Goal: Information Seeking & Learning: Learn about a topic

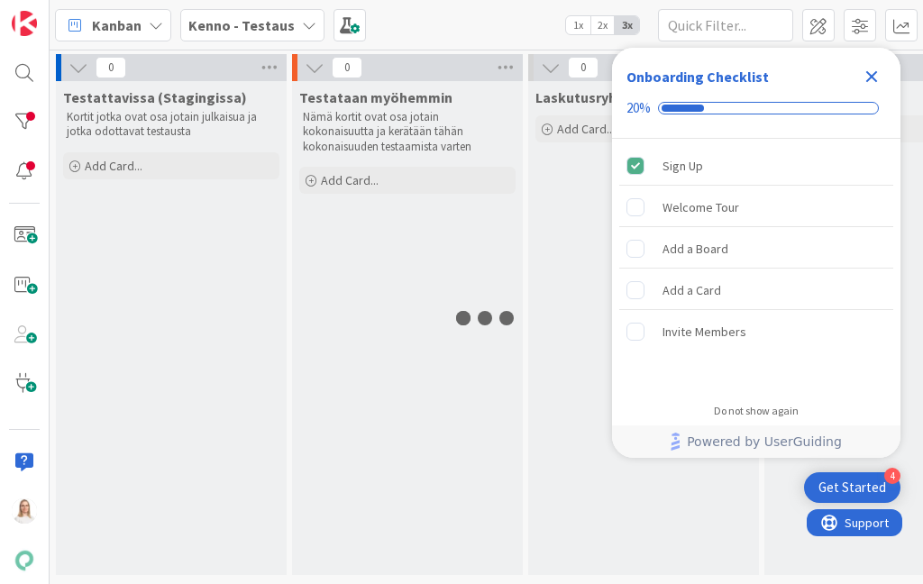
click at [877, 74] on icon "Close Checklist" at bounding box center [872, 77] width 22 height 22
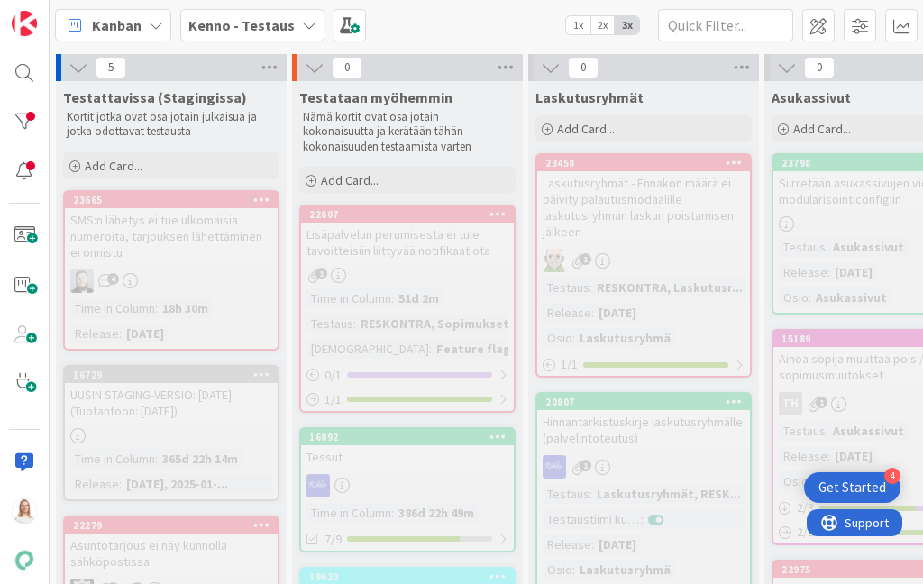
click at [236, 29] on b "Kenno - Testaus" at bounding box center [241, 25] width 106 height 18
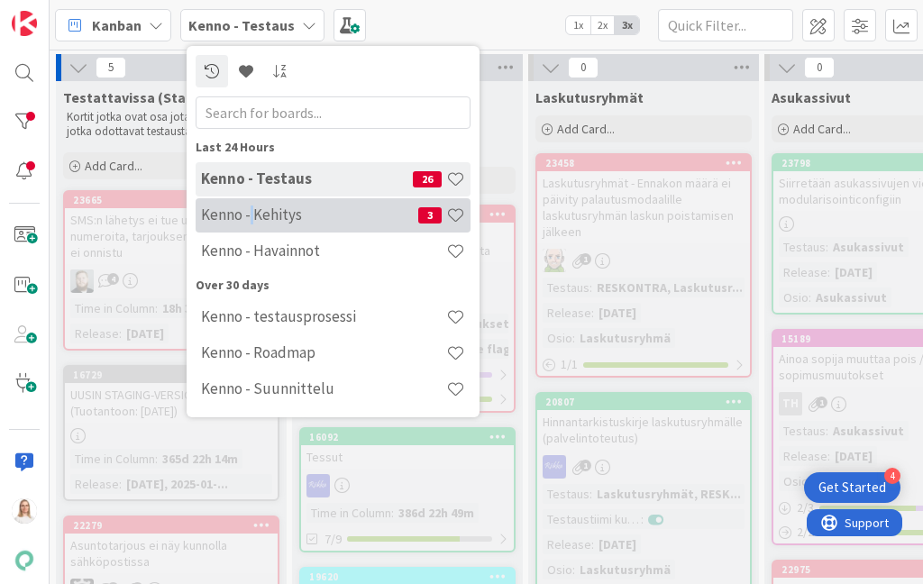
click at [251, 219] on h4 "Kenno - Kehitys" at bounding box center [309, 214] width 217 height 18
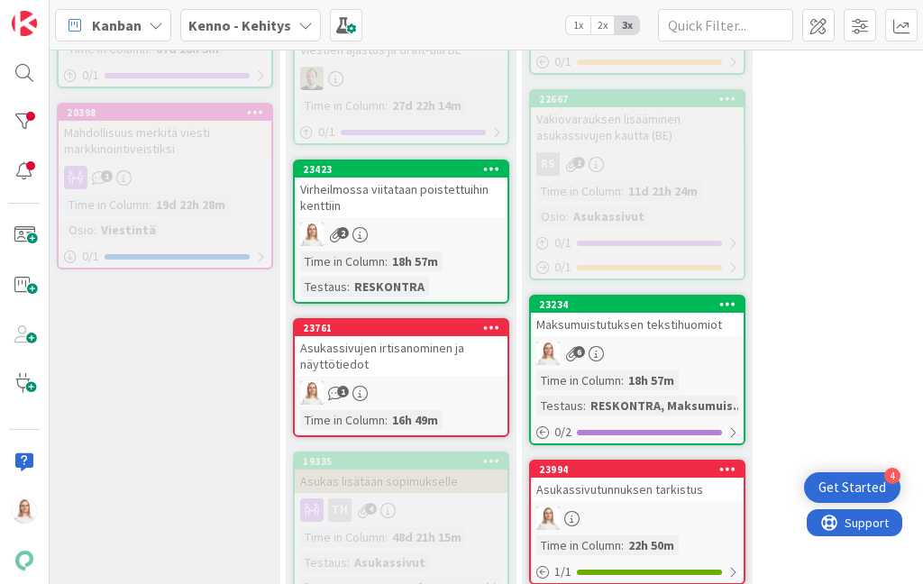
scroll to position [1133, 545]
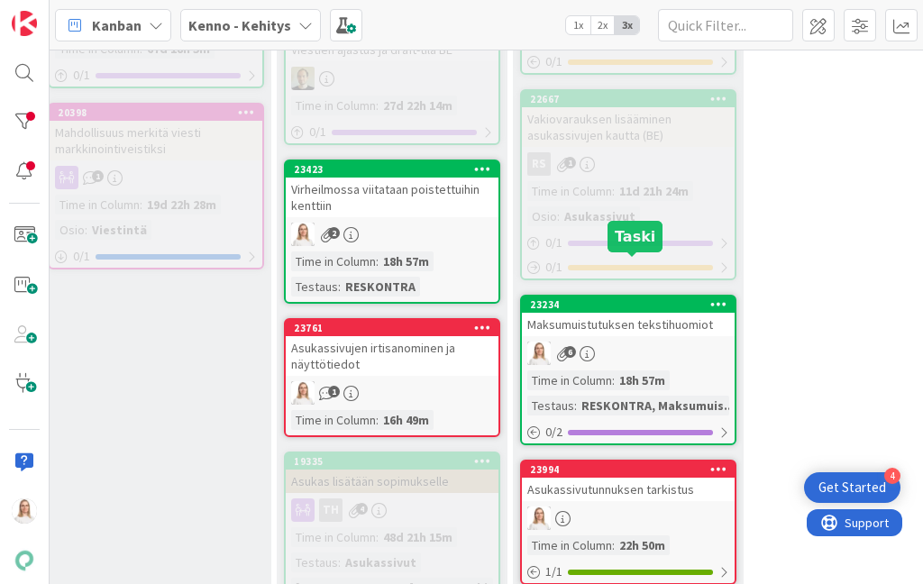
click at [634, 298] on div "23234" at bounding box center [632, 304] width 205 height 13
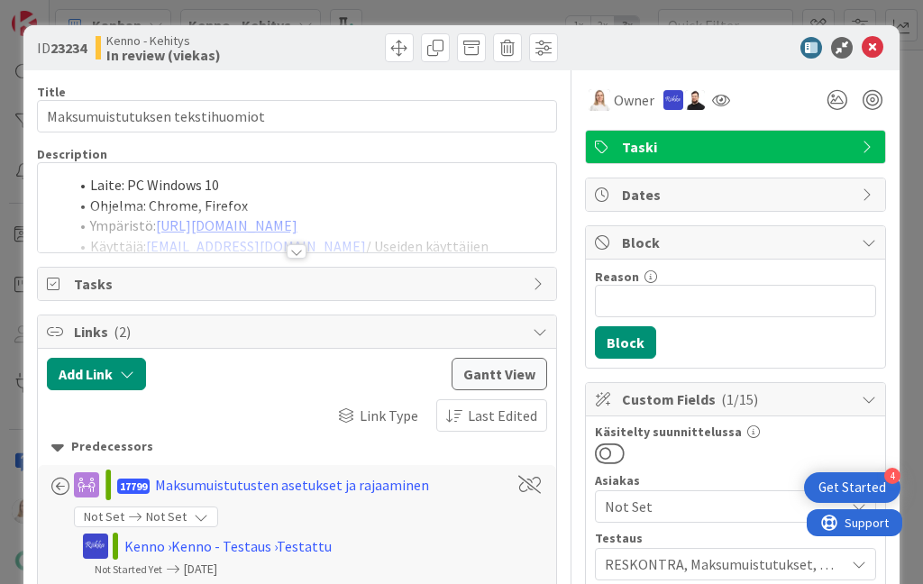
click at [301, 247] on div at bounding box center [297, 251] width 20 height 14
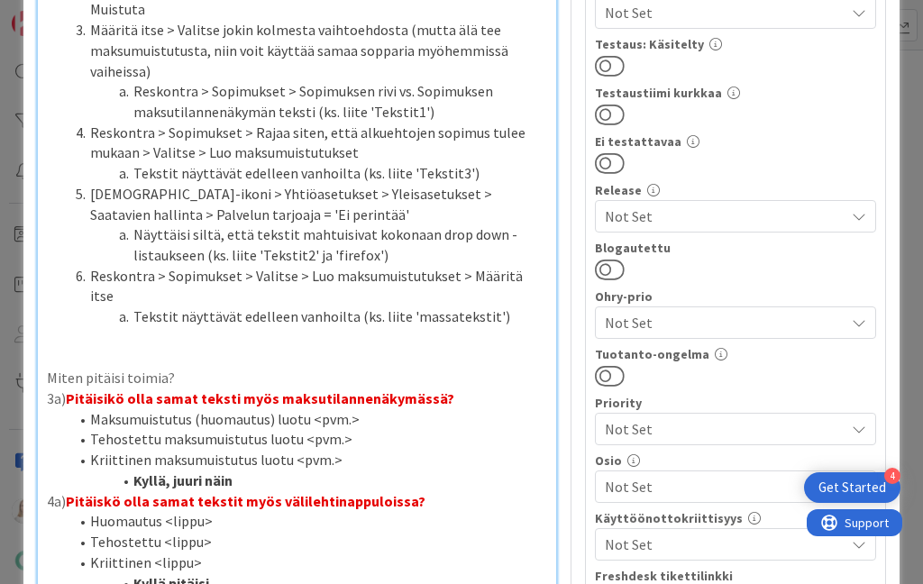
scroll to position [667, 0]
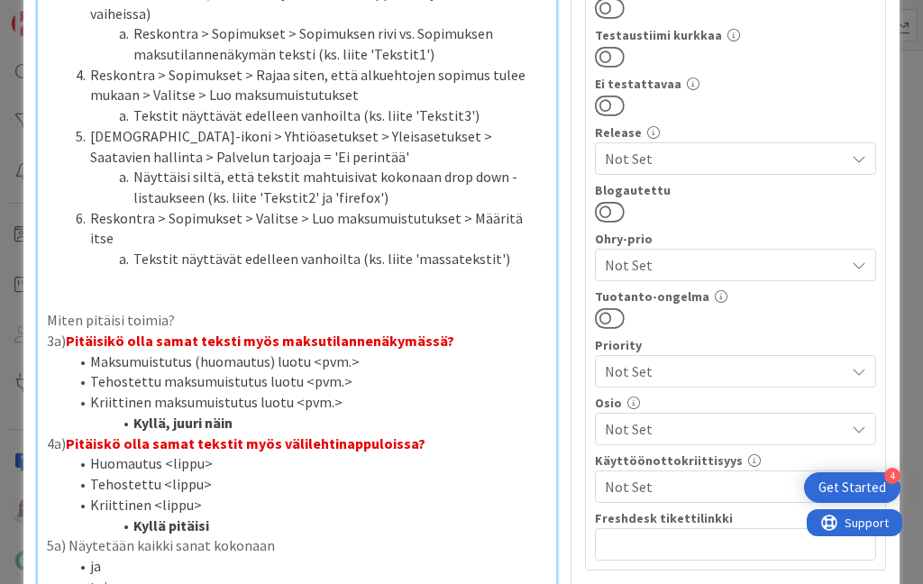
click at [252, 413] on li "Kyllä, juuri näin" at bounding box center [307, 423] width 479 height 21
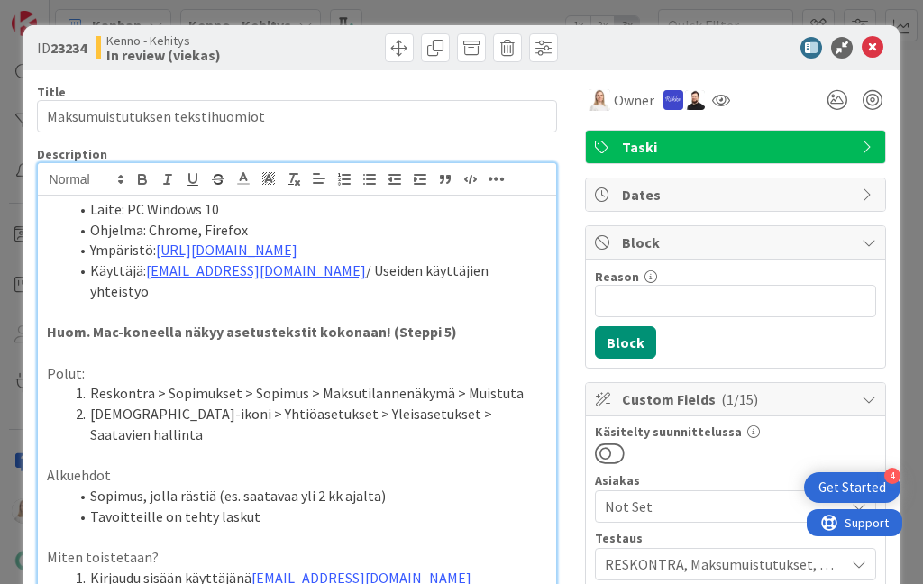
scroll to position [0, 0]
click at [90, 206] on span at bounding box center [90, 209] width 0 height 21
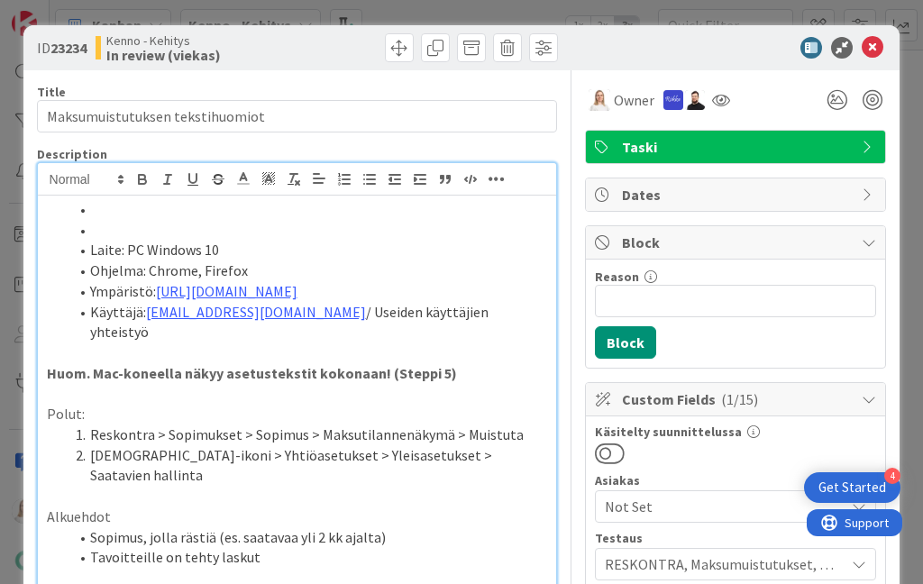
click at [90, 225] on li at bounding box center [307, 230] width 479 height 21
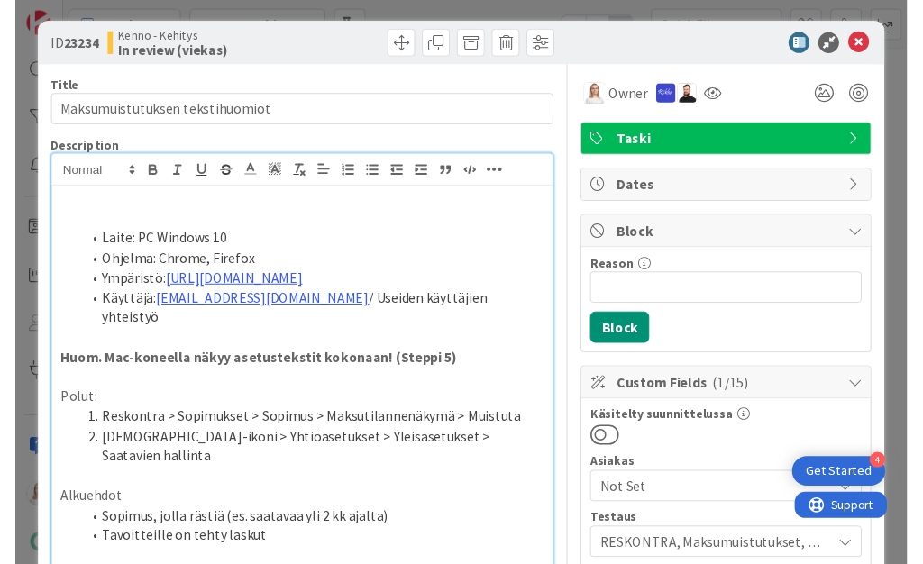
scroll to position [3, 0]
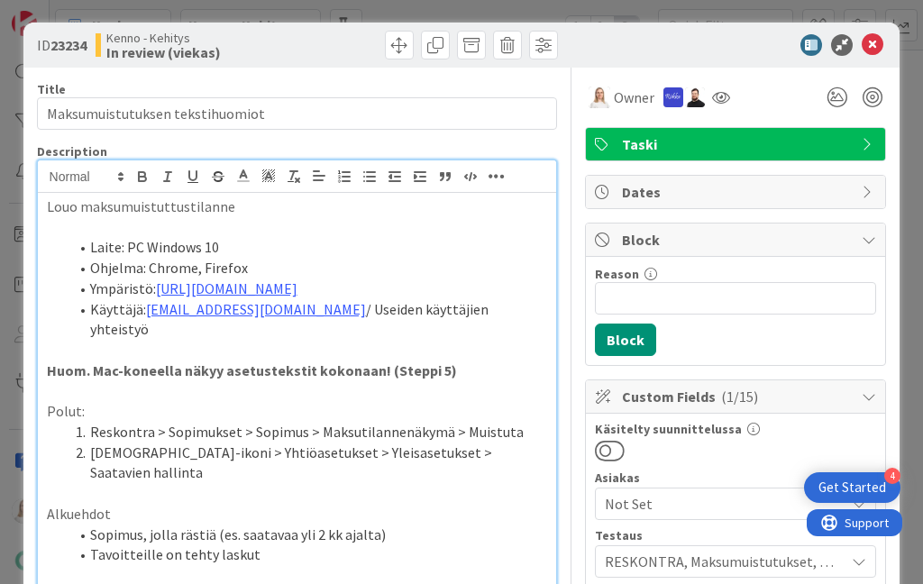
click at [60, 209] on p "Louo maksumuistuttustilanne" at bounding box center [297, 206] width 501 height 21
click at [162, 207] on p "Luo maksumuistuttustilanne" at bounding box center [297, 206] width 501 height 21
click at [252, 203] on p "Luo maksumuistutustilanne" at bounding box center [297, 206] width 501 height 21
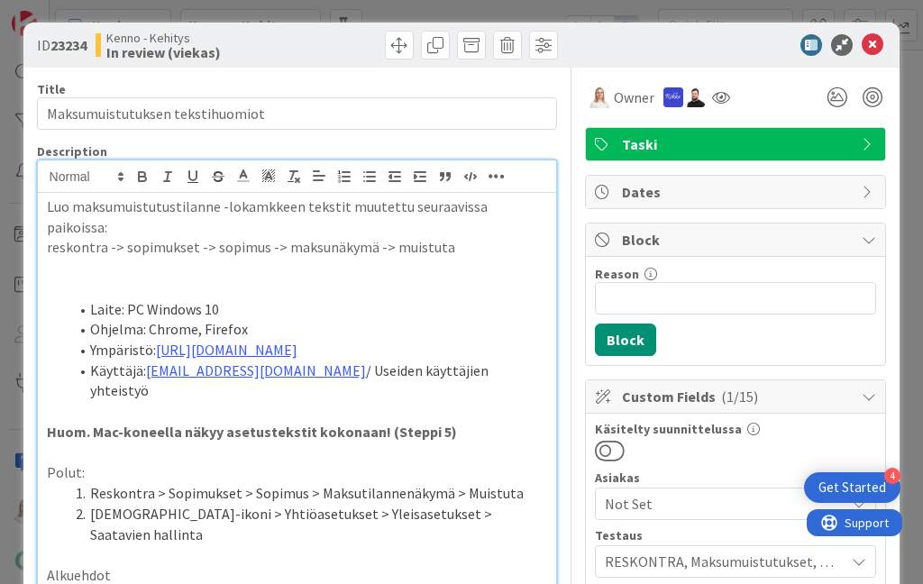
click at [48, 237] on p "reskontra -> sopimukset -> sopimus -> maksunäkymä -> muistuta" at bounding box center [297, 247] width 501 height 21
click at [486, 237] on li "reskontra -> sopimukset -> sopimus -> maksunäkymä -> muistuta" at bounding box center [307, 247] width 479 height 21
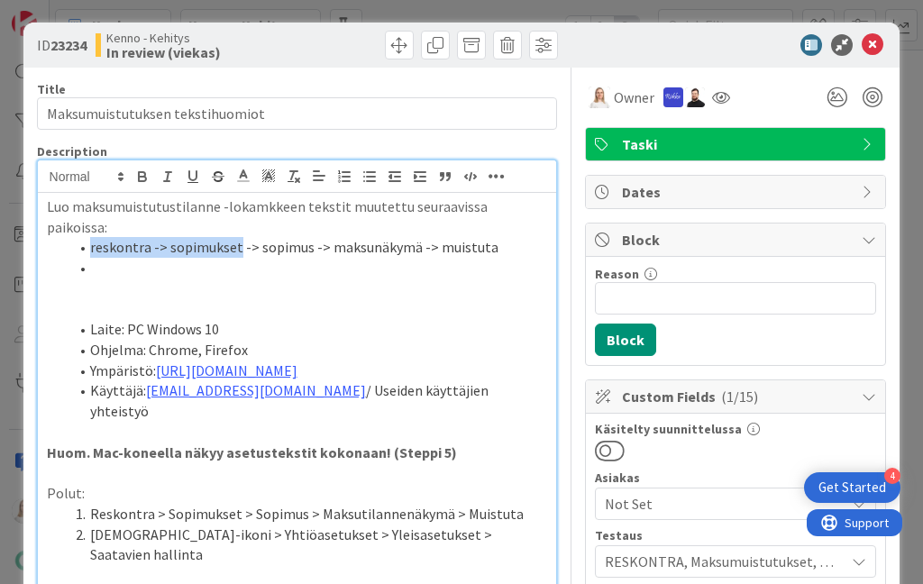
drag, startPoint x: 105, startPoint y: 224, endPoint x: 233, endPoint y: 225, distance: 127.1
click at [233, 237] on li "reskontra -> sopimukset -> sopimus -> maksunäkymä -> muistuta" at bounding box center [307, 247] width 479 height 21
copy li "reskontra -> sopimukset"
click at [186, 258] on li at bounding box center [307, 268] width 479 height 21
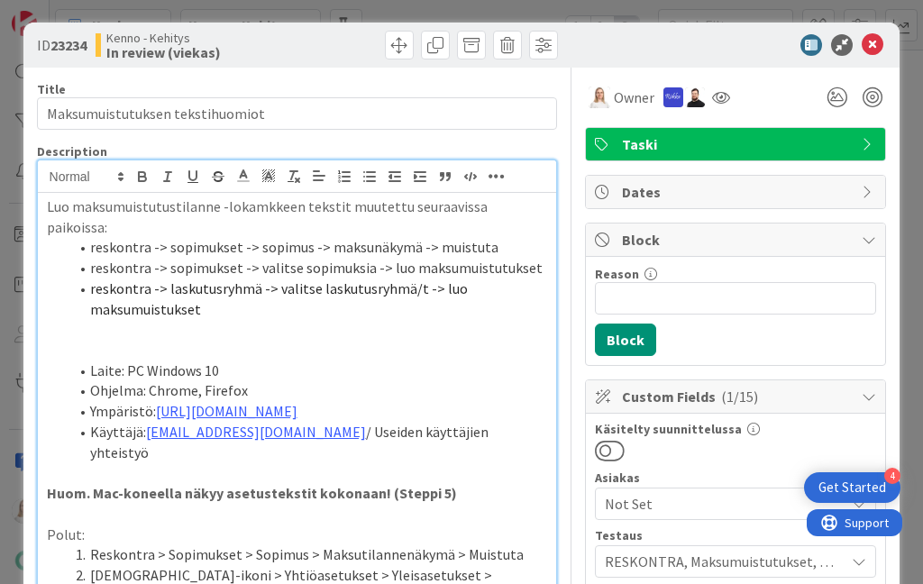
click at [411, 279] on span "reskontra -> laskutusryhmä -> valitse laskutusryhmä/t -> luo maksumuistukset" at bounding box center [280, 298] width 380 height 39
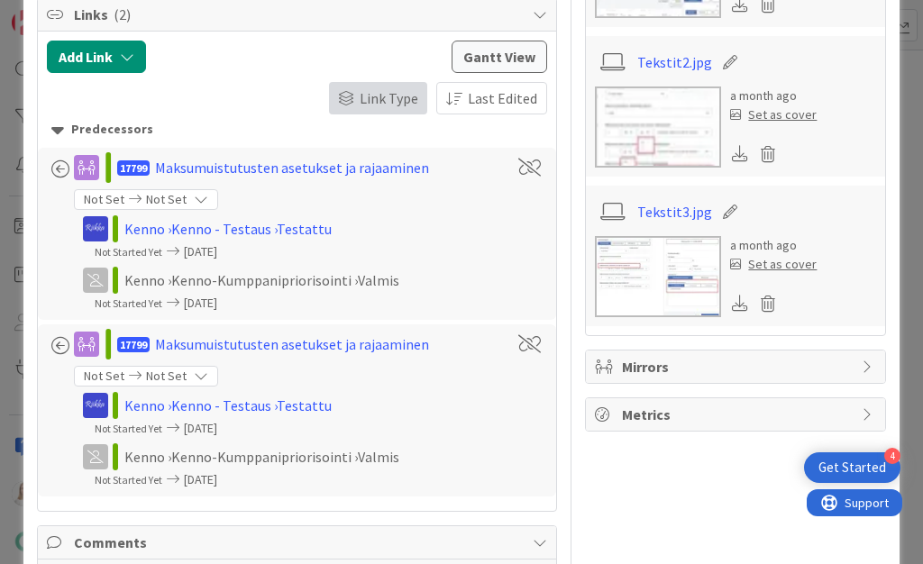
scroll to position [1903, 0]
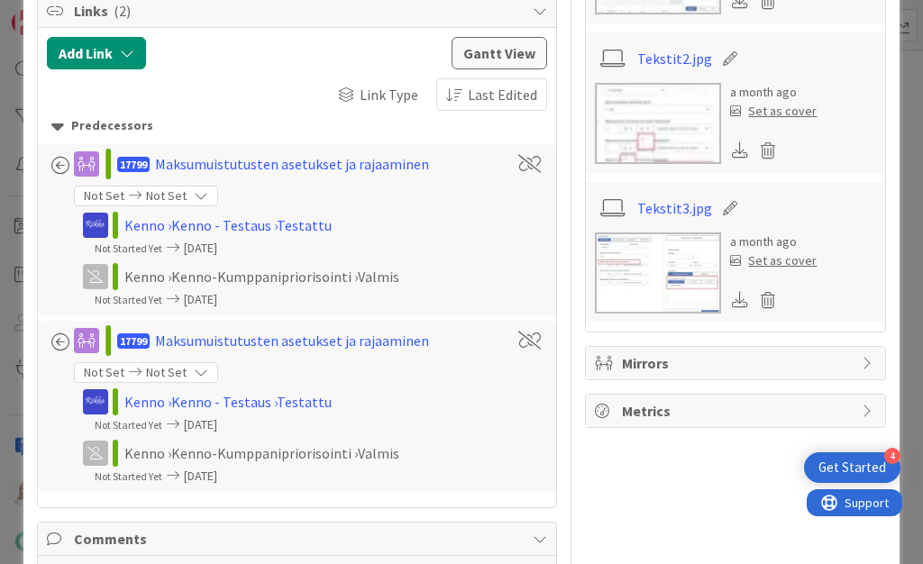
click at [652, 238] on img at bounding box center [658, 273] width 126 height 81
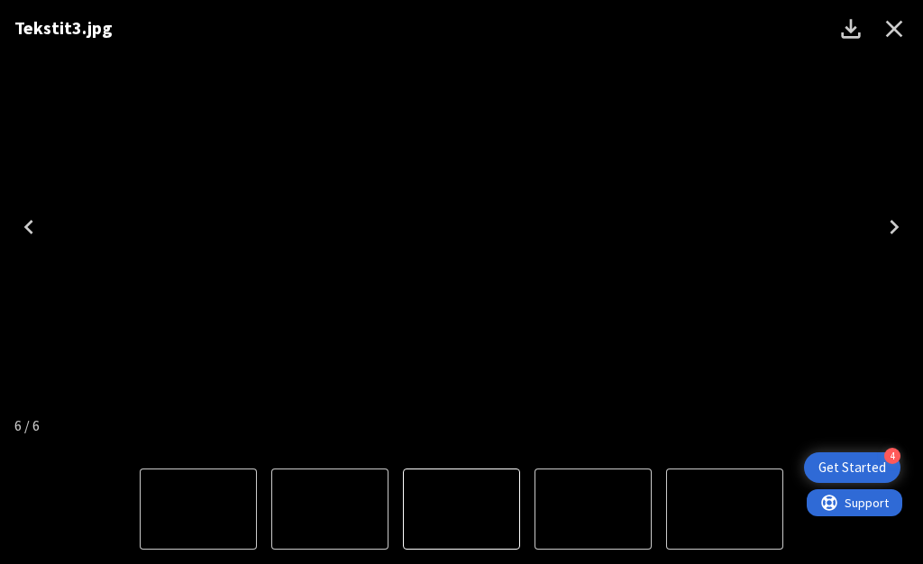
click at [888, 229] on icon "Next" at bounding box center [894, 227] width 29 height 29
click at [889, 28] on icon "Close" at bounding box center [894, 28] width 29 height 29
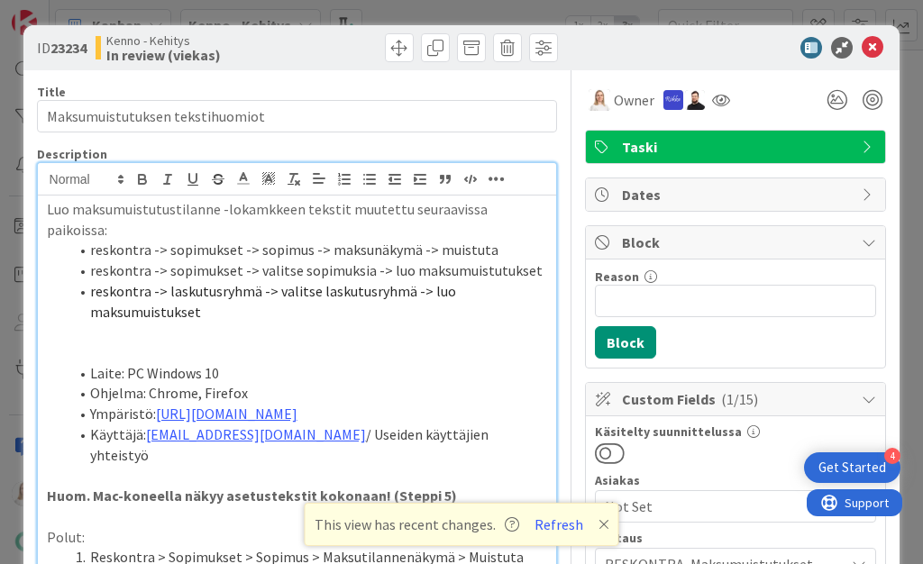
scroll to position [0, 0]
click at [47, 212] on p "Luo maksumuistutustilanne -lokamkkeen tekstit muutettu seuraavissa paikoissa:" at bounding box center [297, 219] width 501 height 41
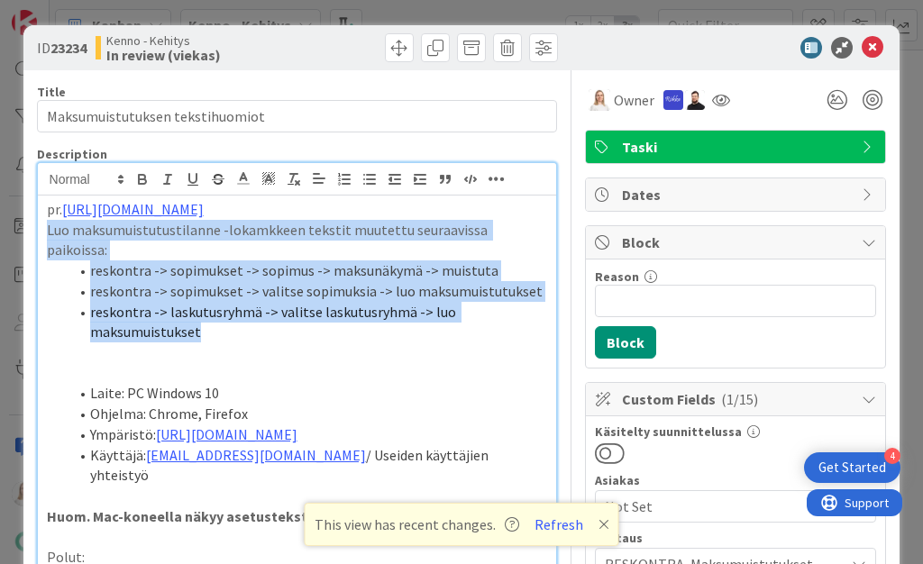
drag, startPoint x: 46, startPoint y: 228, endPoint x: 210, endPoint y: 306, distance: 181.4
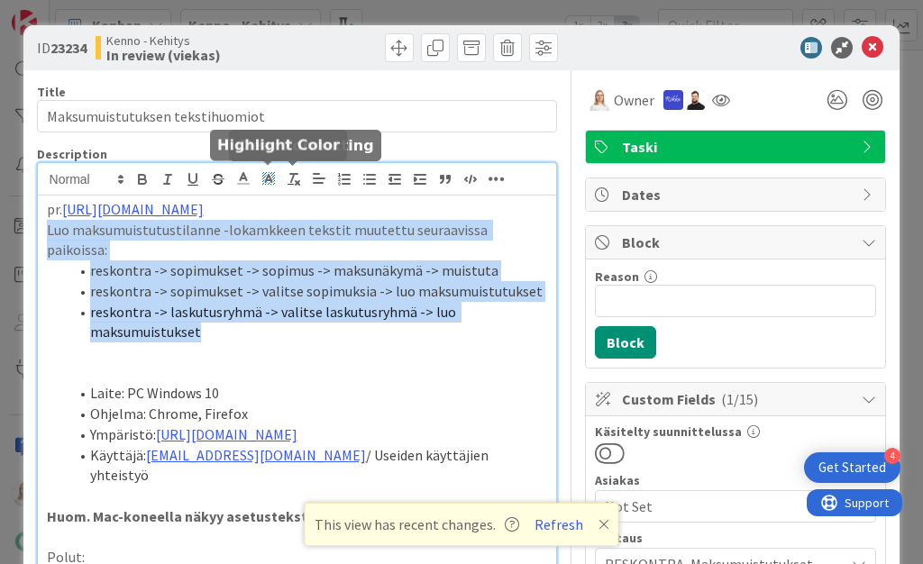
click at [269, 173] on icon at bounding box center [268, 178] width 16 height 16
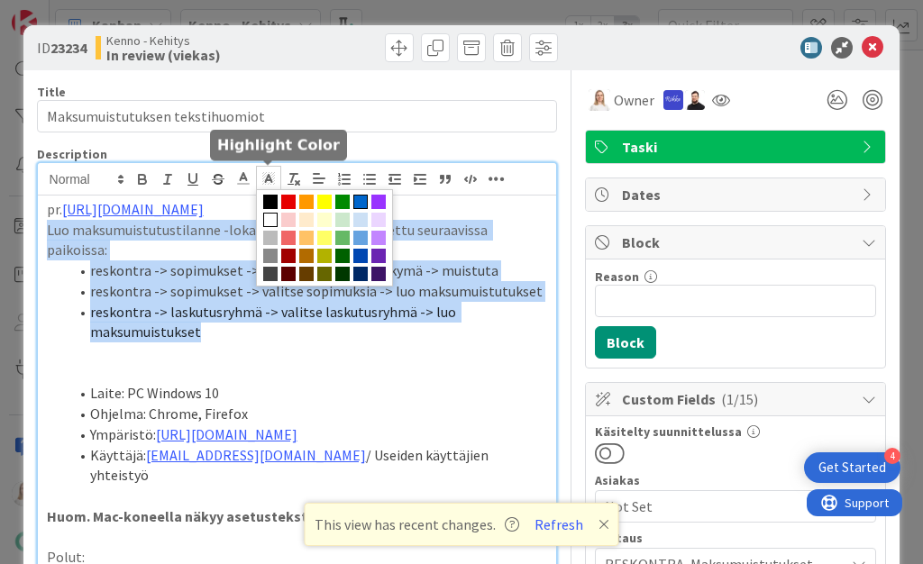
click at [357, 202] on span at bounding box center [360, 202] width 14 height 14
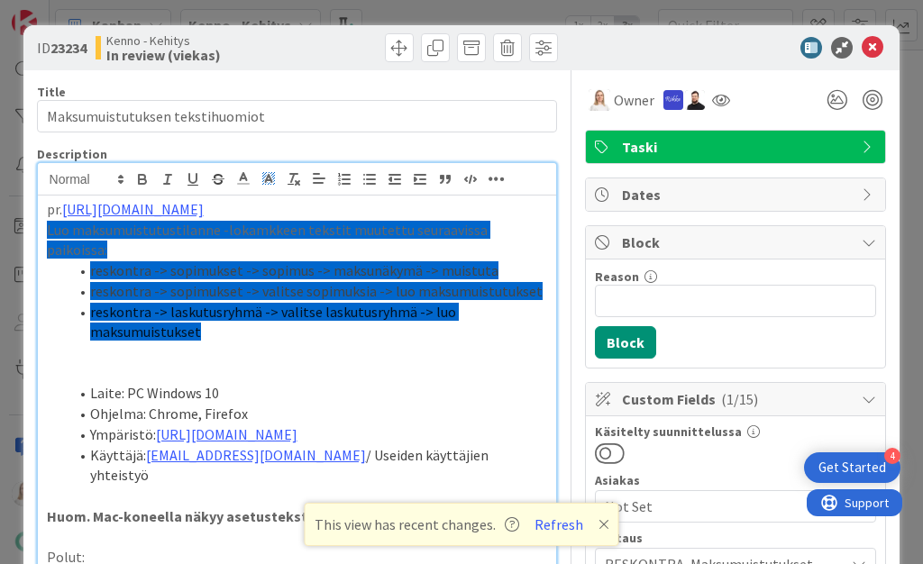
click at [368, 342] on p at bounding box center [297, 352] width 501 height 21
click at [267, 177] on icon at bounding box center [268, 178] width 16 height 16
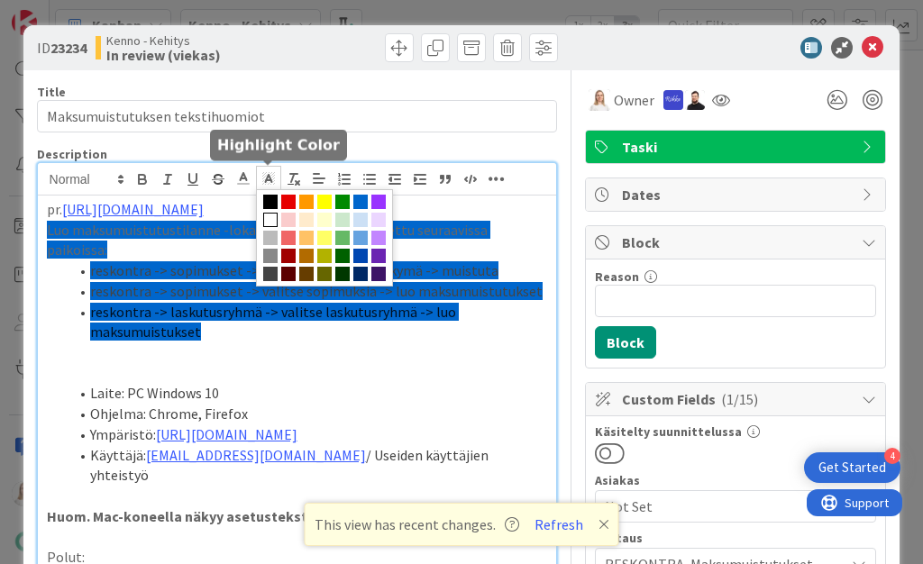
click at [268, 216] on span at bounding box center [270, 220] width 14 height 14
click at [96, 282] on span "reskontra -> sopimukset -> valitse sopimuksia -> luo maksumuistutukset" at bounding box center [316, 291] width 452 height 18
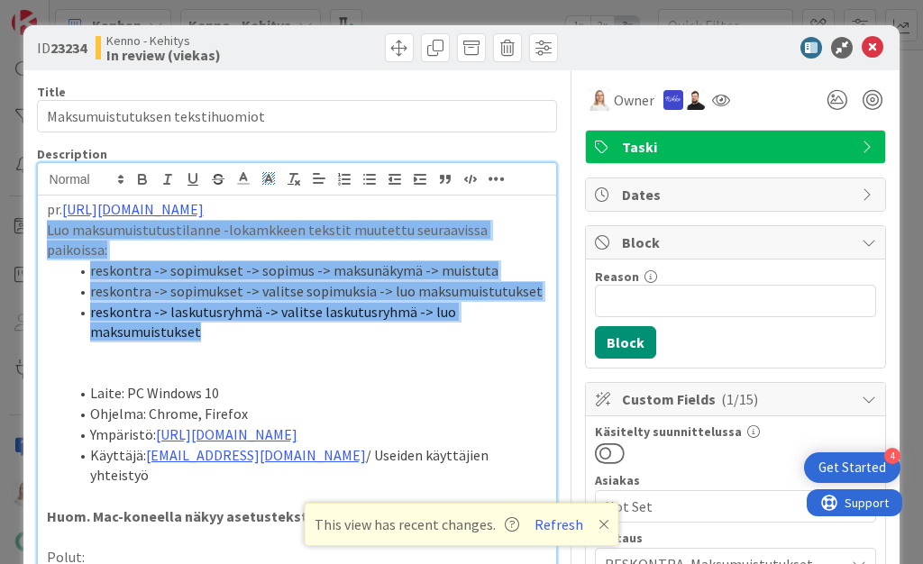
drag, startPoint x: 47, startPoint y: 227, endPoint x: 226, endPoint y: 316, distance: 200.3
click at [267, 177] on polyline at bounding box center [268, 178] width 6 height 7
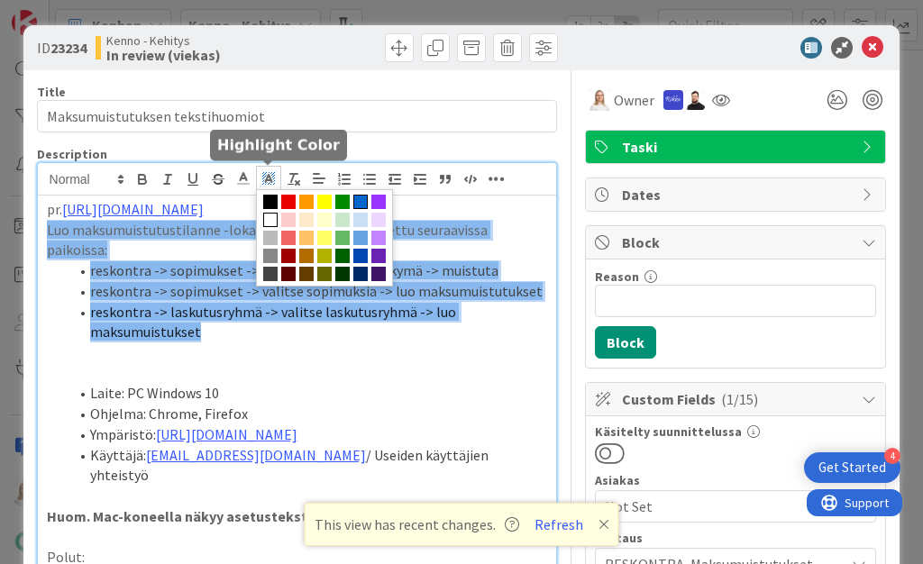
click at [268, 218] on span at bounding box center [270, 220] width 14 height 14
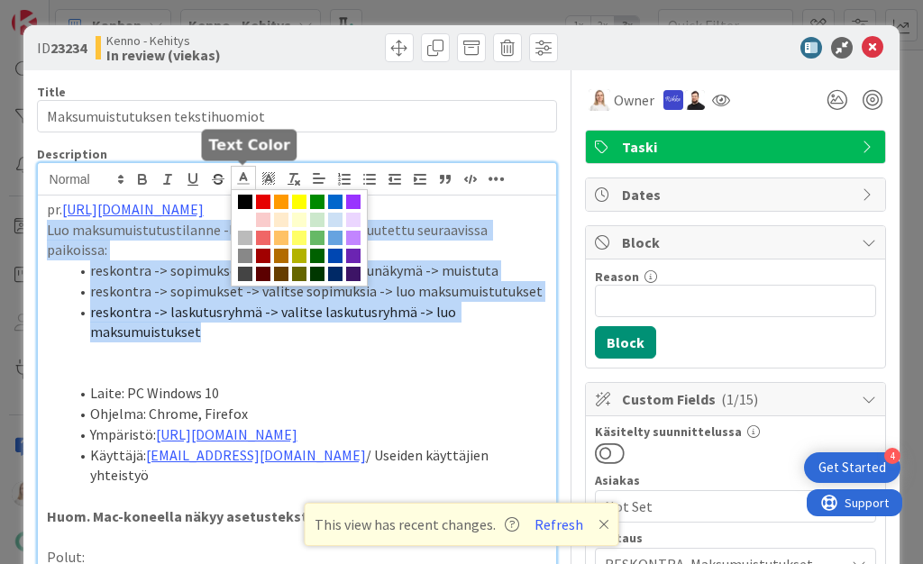
click at [238, 176] on icon at bounding box center [243, 178] width 16 height 16
click at [333, 199] on span at bounding box center [335, 202] width 14 height 14
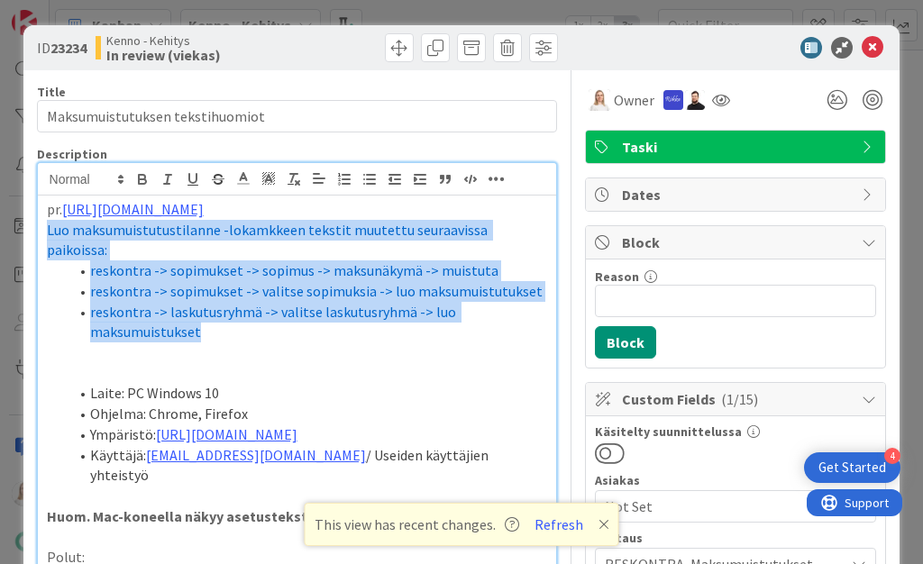
click at [316, 305] on li "reskontra -> laskutusryhmä -> valitse laskutusryhmä -> luo maksumuistukset" at bounding box center [307, 322] width 479 height 41
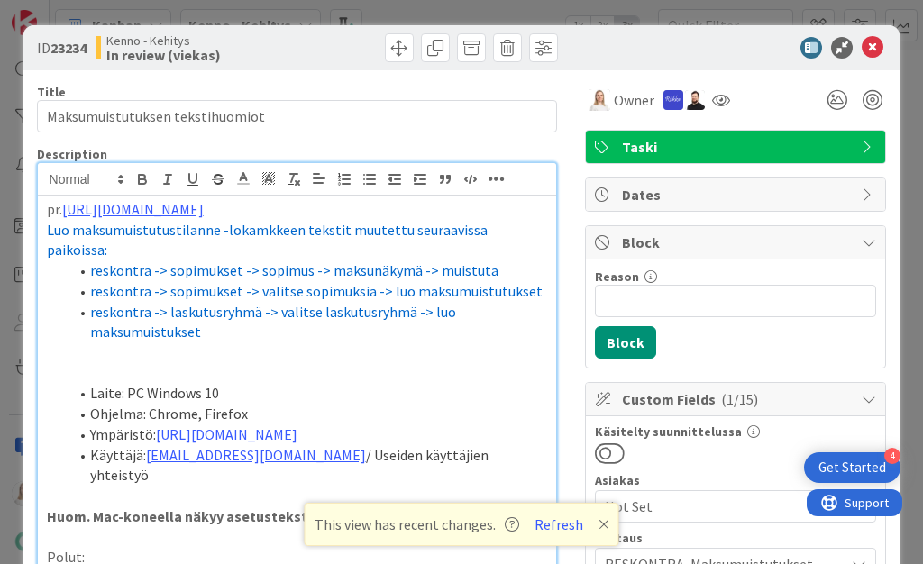
click at [259, 230] on span "Luo maksumuistutustilanne -lokamkkeen tekstit muutettu seuraavissa paikoissa:" at bounding box center [268, 240] width 443 height 39
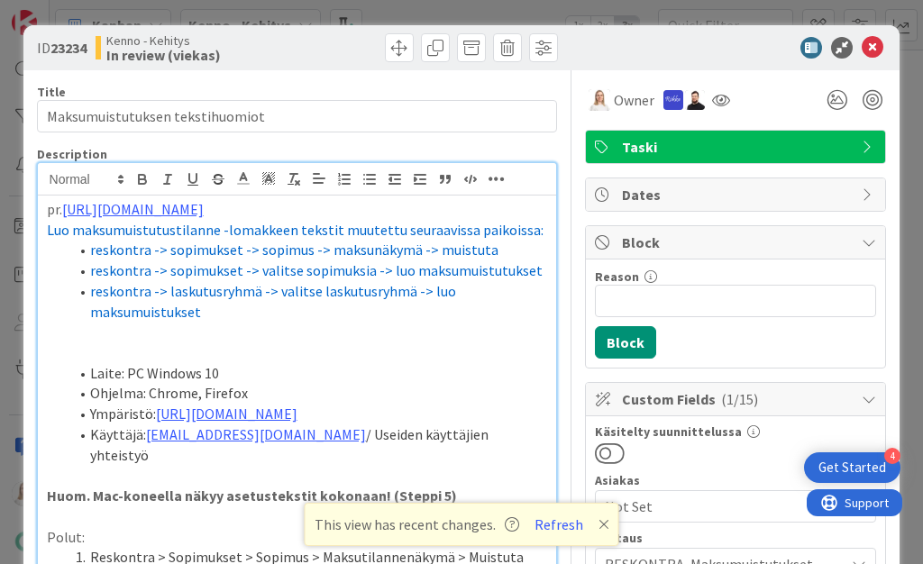
click at [647, 39] on div at bounding box center [726, 48] width 319 height 22
click at [869, 50] on icon at bounding box center [873, 48] width 22 height 22
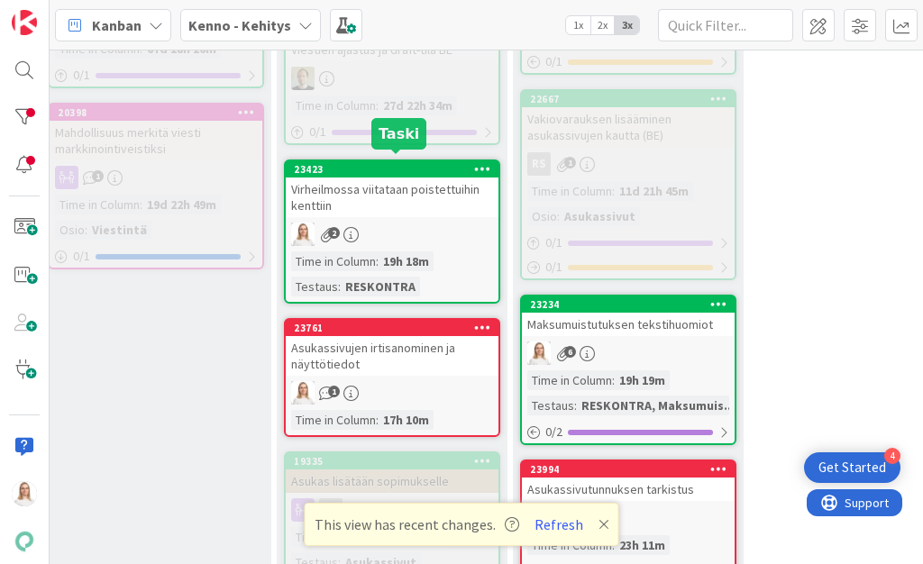
click at [389, 163] on div "23423" at bounding box center [396, 169] width 205 height 13
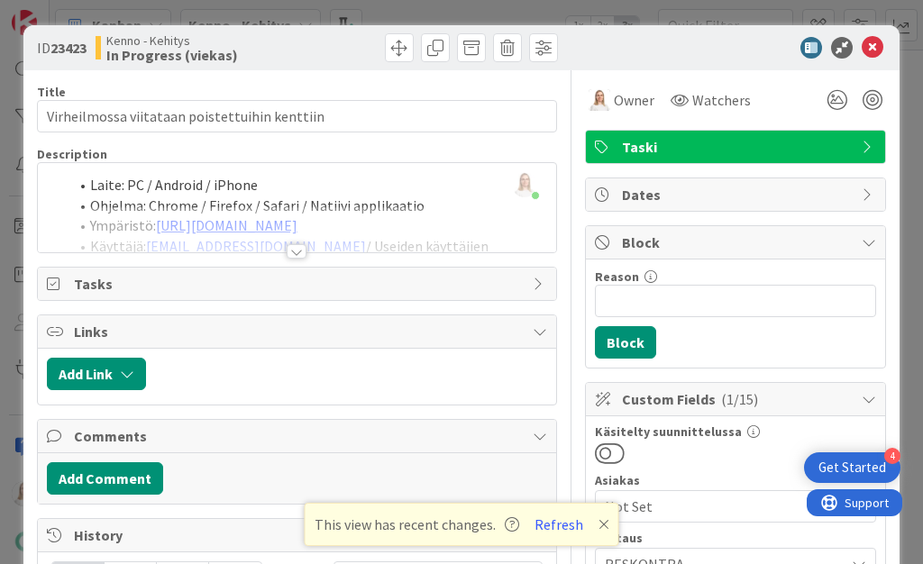
click at [298, 249] on div at bounding box center [297, 251] width 20 height 14
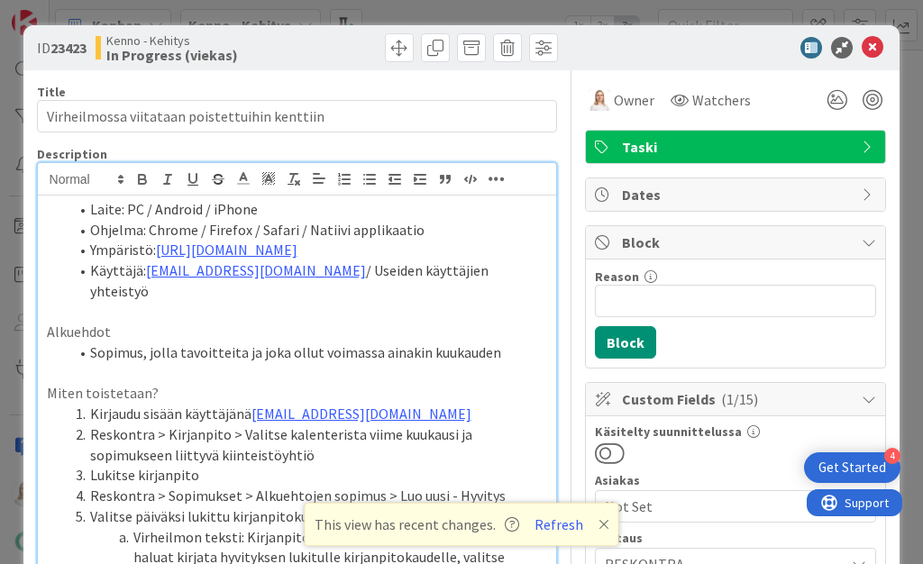
click at [90, 210] on span at bounding box center [90, 209] width 0 height 21
click at [87, 208] on li "Laite: PC / Android / iPhone" at bounding box center [307, 209] width 479 height 21
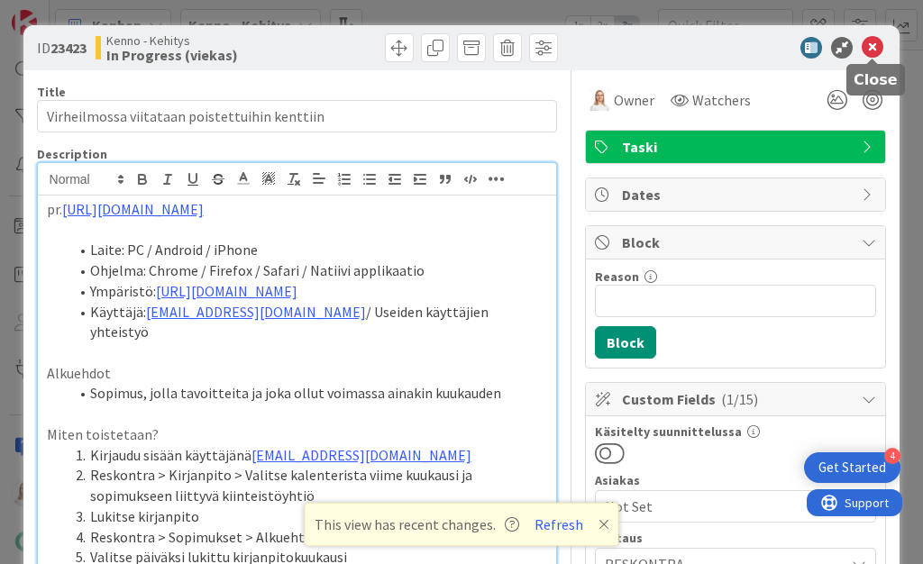
click at [865, 49] on icon at bounding box center [873, 48] width 22 height 22
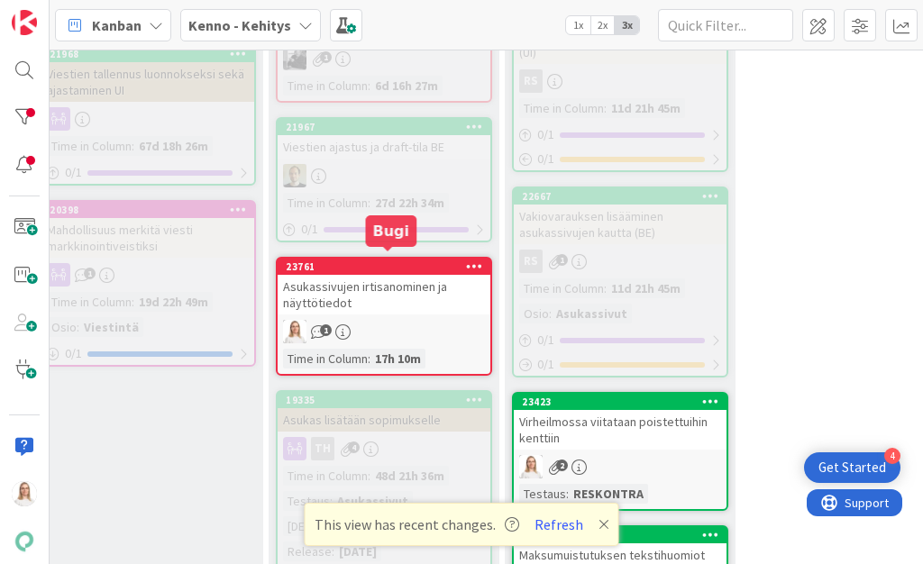
click at [395, 260] on div "23761" at bounding box center [388, 266] width 205 height 13
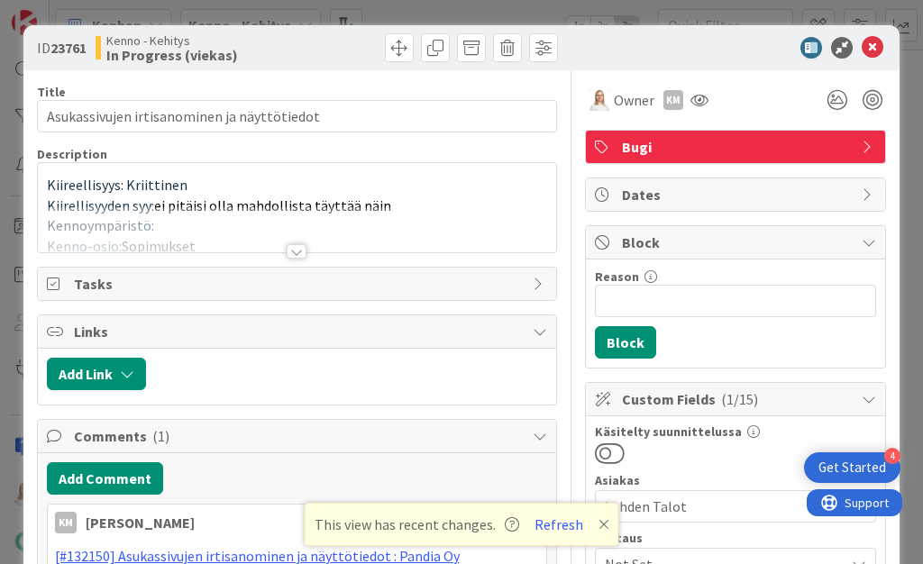
click at [298, 245] on div at bounding box center [297, 251] width 20 height 14
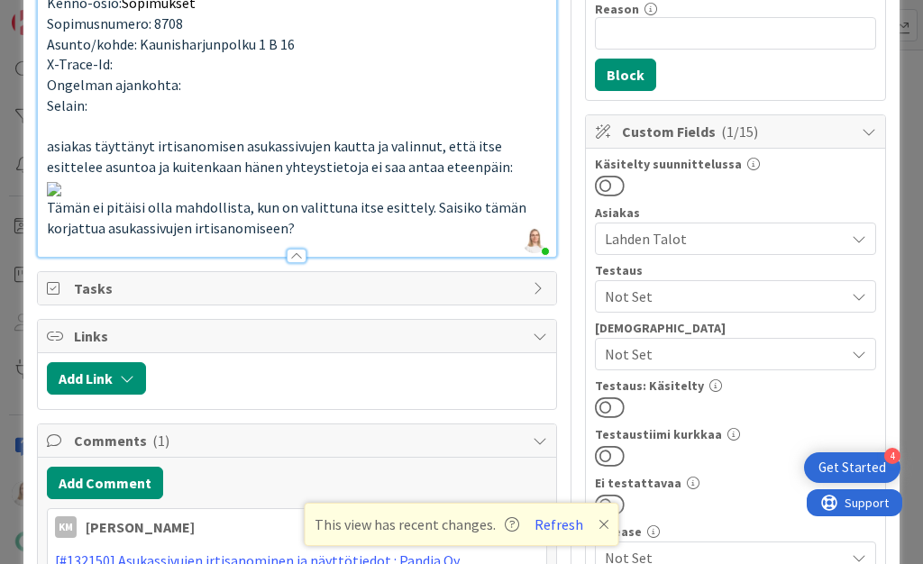
scroll to position [269, 0]
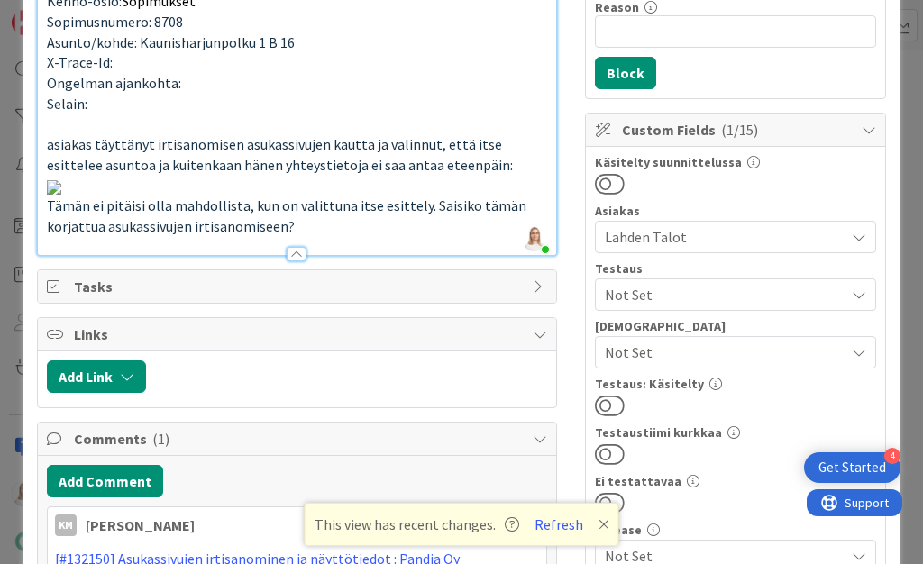
drag, startPoint x: 68, startPoint y: 143, endPoint x: 483, endPoint y: 162, distance: 415.9
click at [483, 162] on p "asiakas täyttänyt irtisanomisen asukassivujen kautta ja valinnut, että itse esi…" at bounding box center [297, 154] width 501 height 41
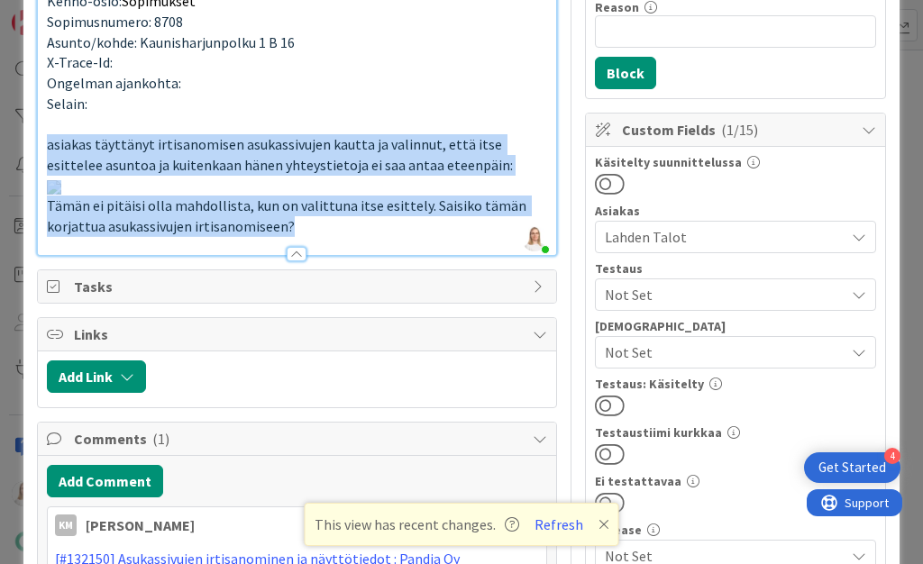
drag, startPoint x: 48, startPoint y: 142, endPoint x: 297, endPoint y: 433, distance: 383.5
click at [297, 255] on div "Kiireellisyys: Kriittinen Kiirellisyyden syy: ei pitäisi olla mahdollista täytt…" at bounding box center [297, 90] width 519 height 329
copy div "asiakas täyttänyt irtisanomisen asukassivujen kautta ja valinnut, että itse esi…"
click at [483, 114] on p at bounding box center [297, 124] width 501 height 21
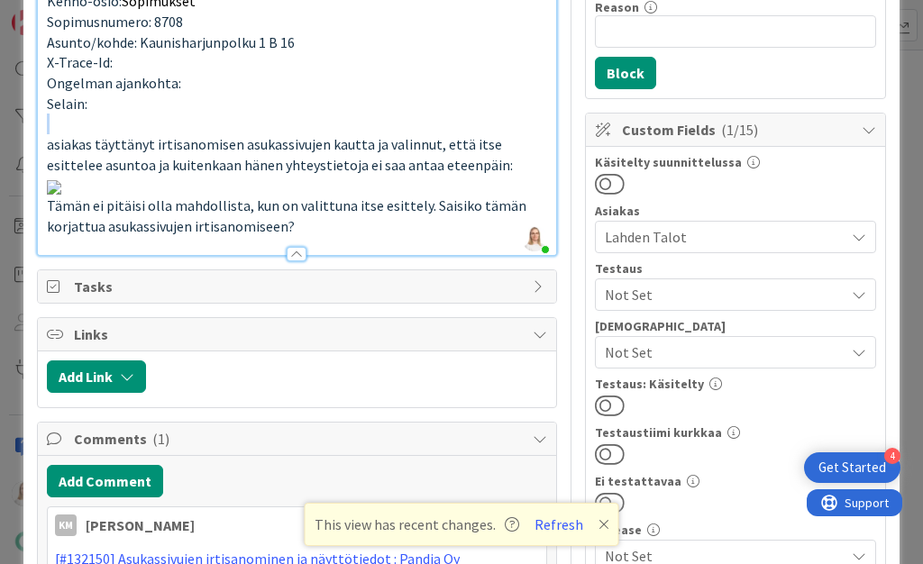
click at [483, 114] on p at bounding box center [297, 124] width 501 height 21
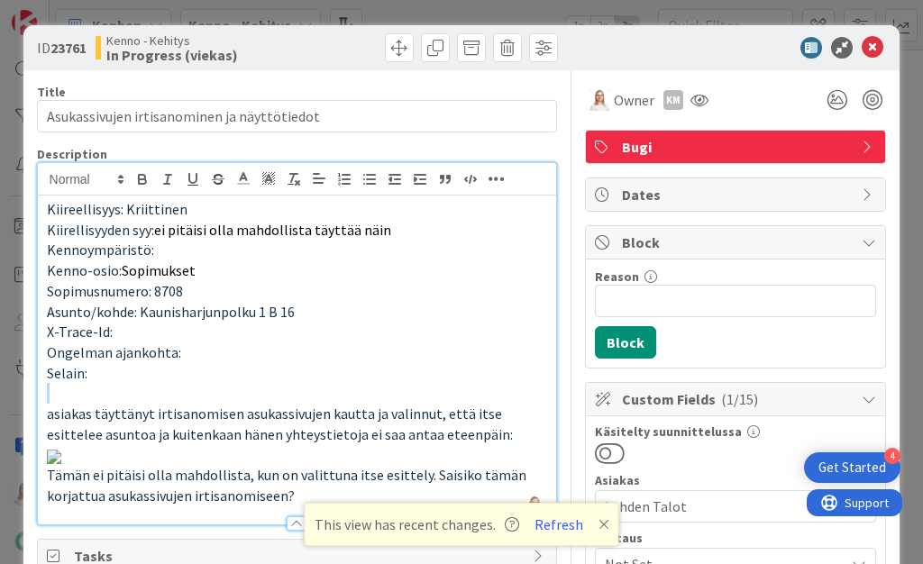
scroll to position [0, 0]
click at [469, 308] on p "Asunto/kohde: Kaunisharjunpolku 1 B 16" at bounding box center [297, 312] width 501 height 21
click at [598, 530] on icon at bounding box center [603, 524] width 11 height 14
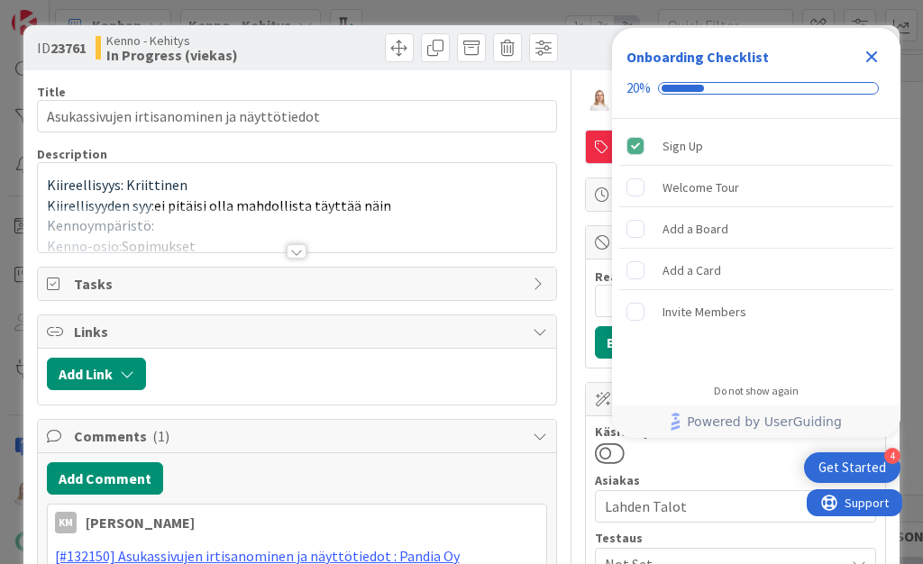
click at [870, 54] on icon "Close Checklist" at bounding box center [872, 57] width 12 height 12
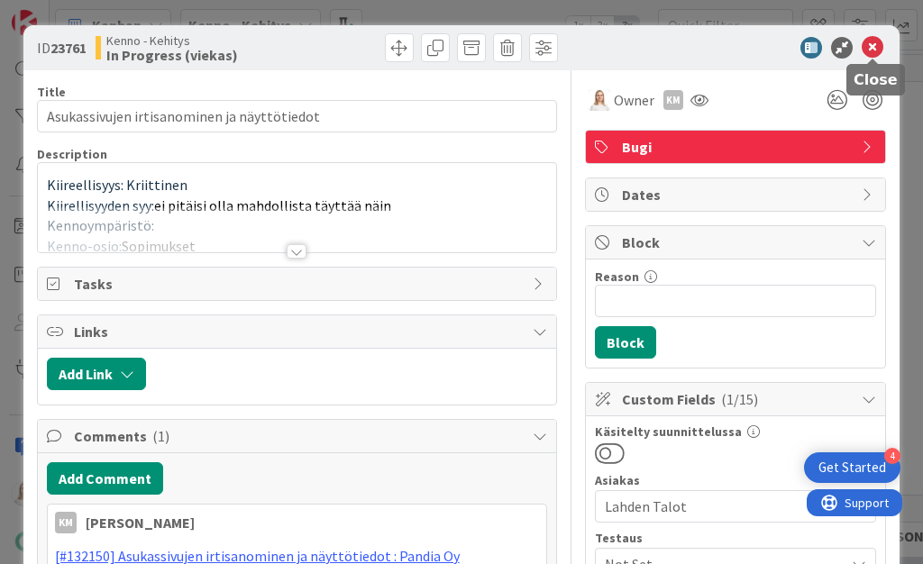
click at [875, 50] on icon at bounding box center [873, 48] width 22 height 22
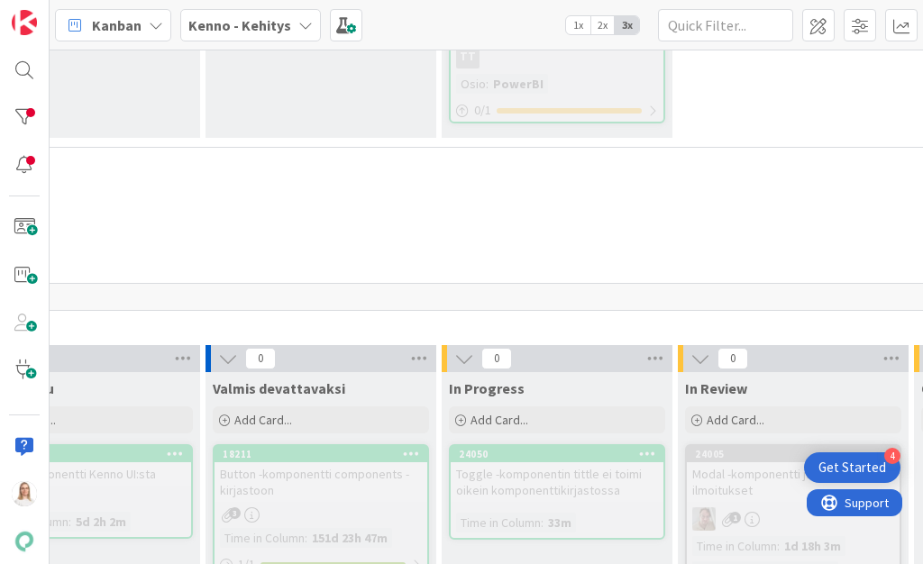
scroll to position [7006, 381]
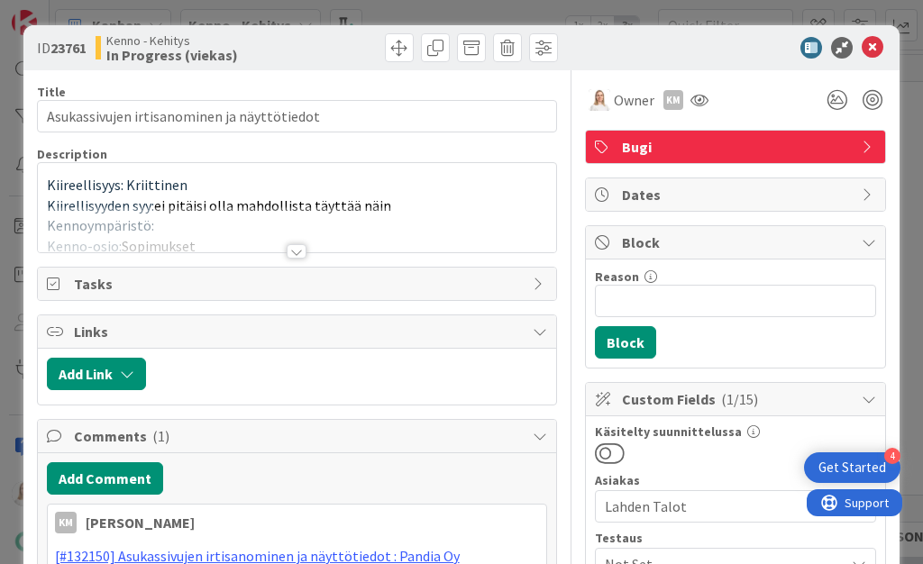
click at [296, 253] on div at bounding box center [297, 251] width 20 height 14
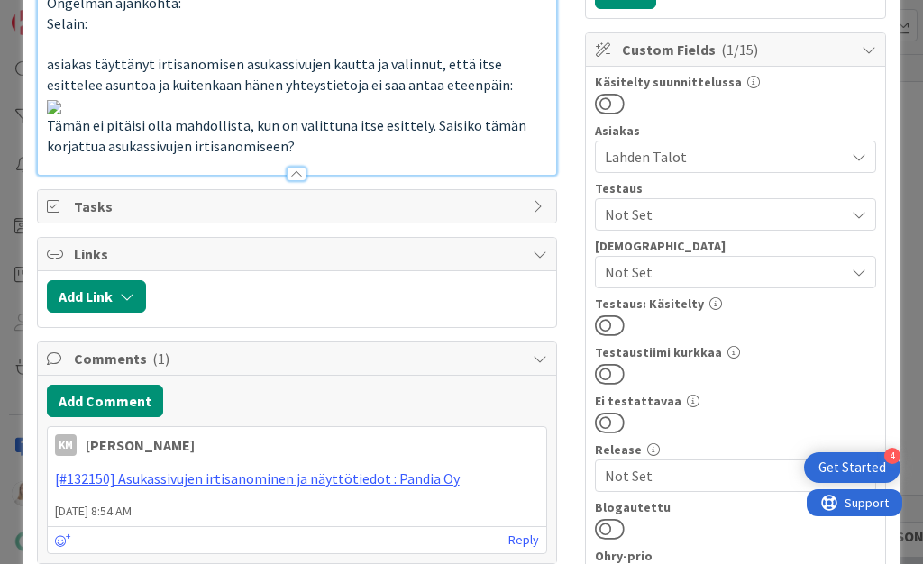
scroll to position [297, 0]
